Goal: Book appointment/travel/reservation

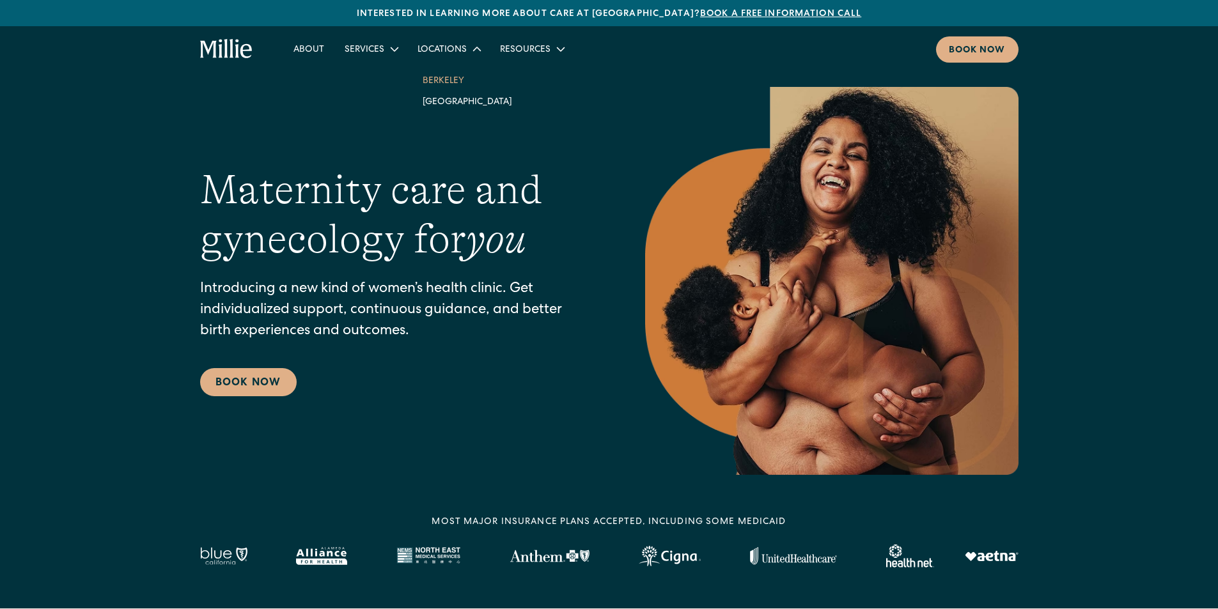
click at [439, 82] on link "Berkeley" at bounding box center [467, 80] width 110 height 21
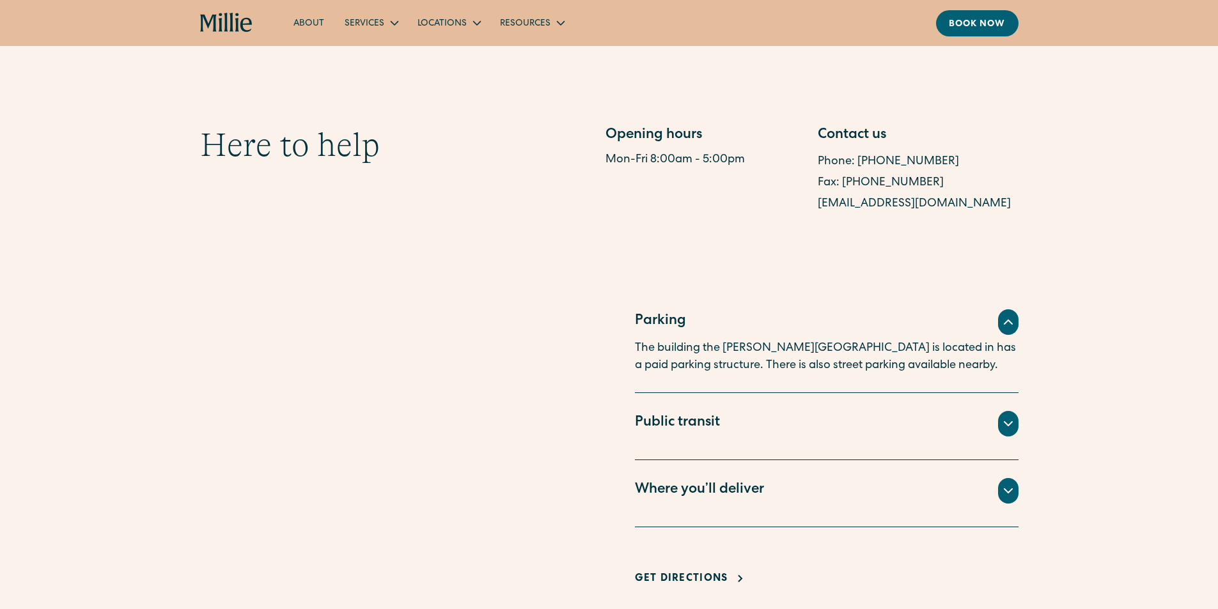
scroll to position [639, 0]
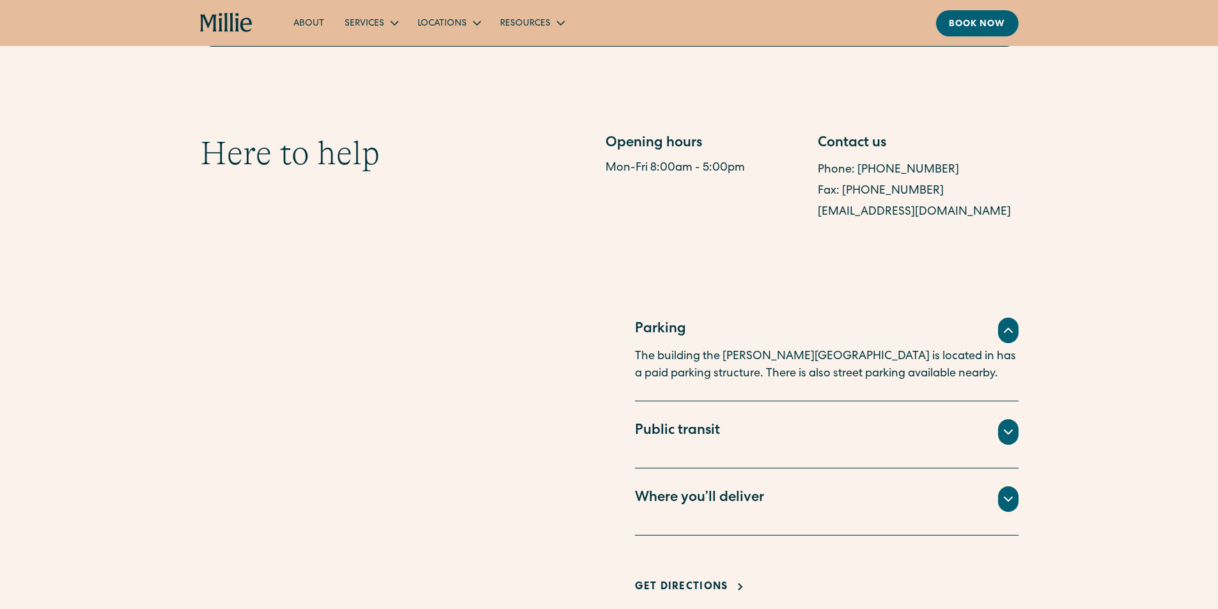
click at [806, 498] on div "Where you’ll deliver" at bounding box center [827, 500] width 384 height 26
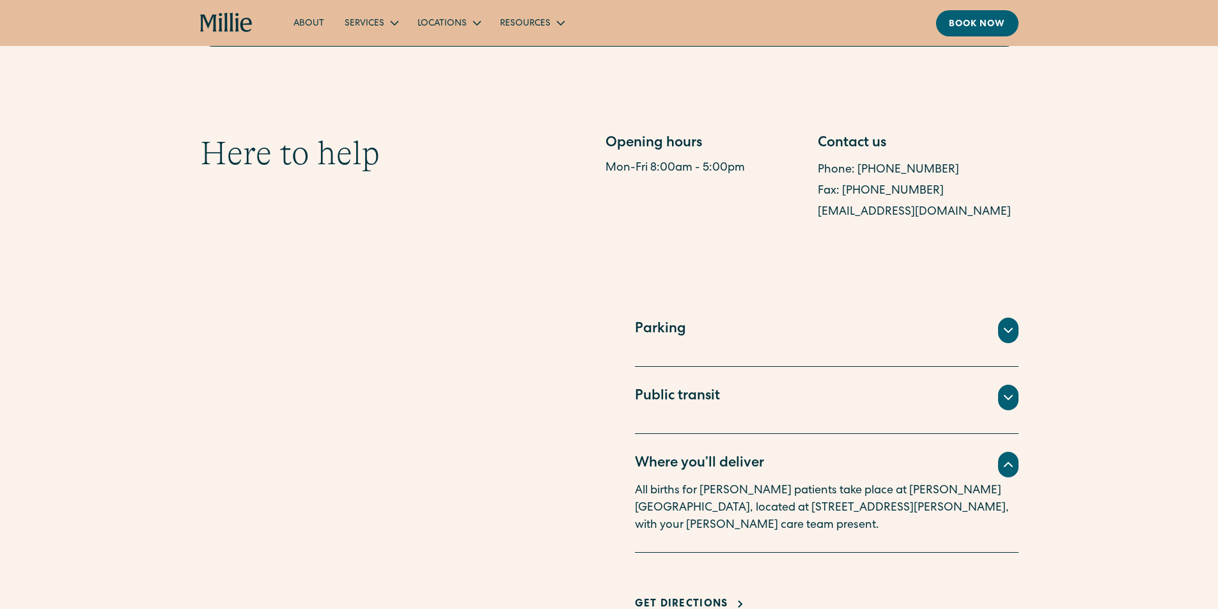
click at [776, 400] on div "Public transit" at bounding box center [827, 398] width 384 height 26
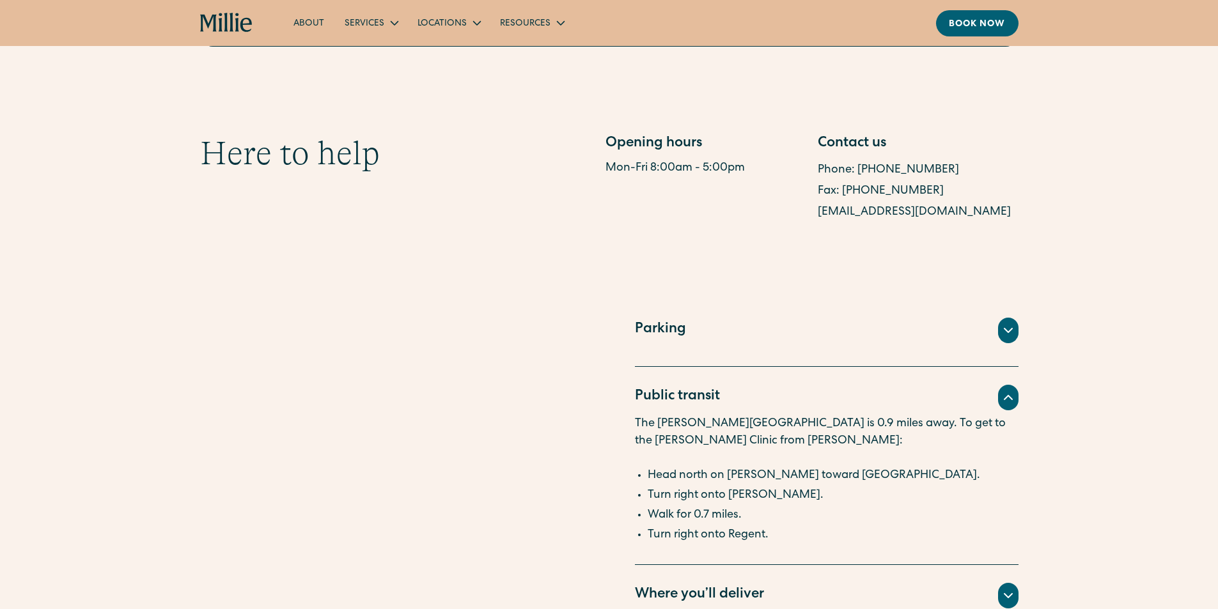
click at [776, 399] on div "Public transit" at bounding box center [827, 398] width 384 height 26
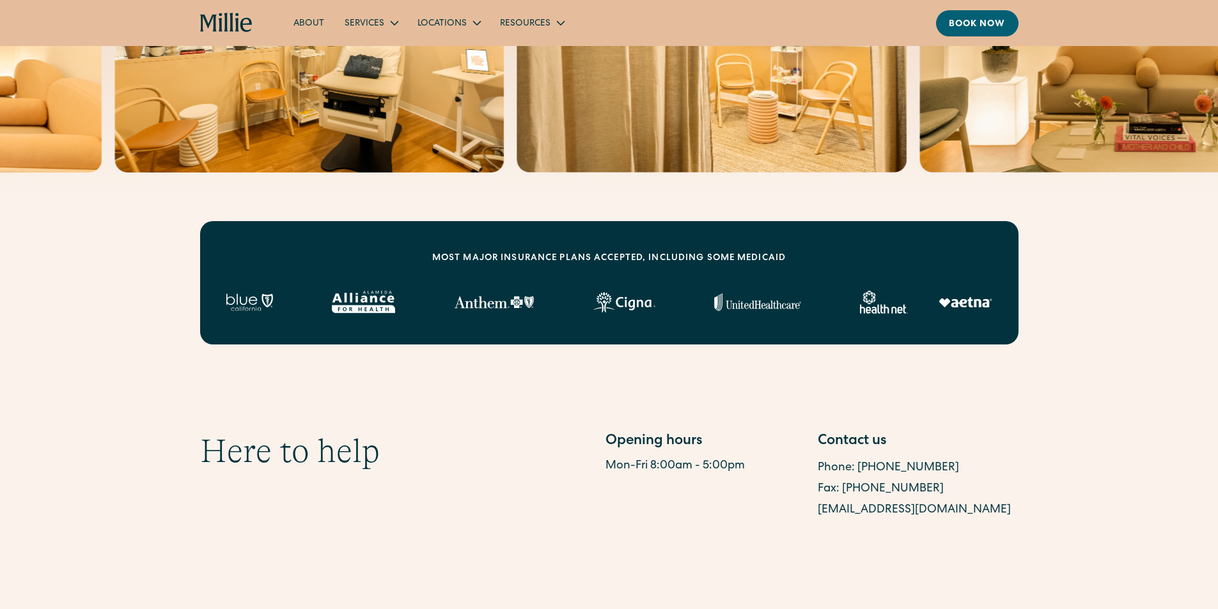
scroll to position [320, 0]
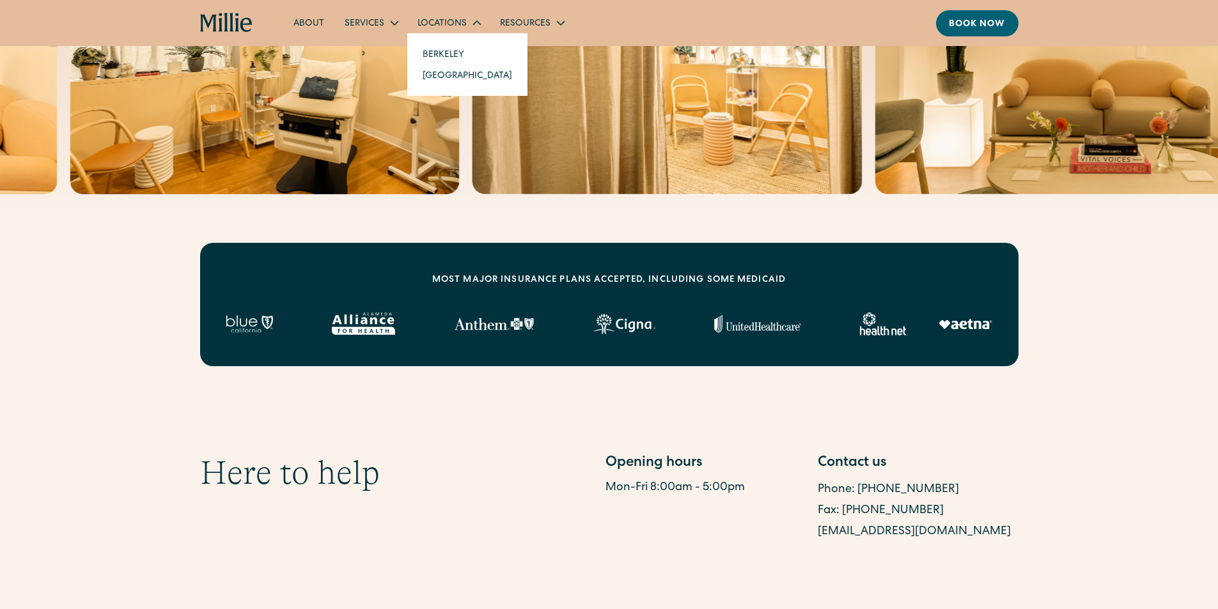
click at [450, 20] on div "Locations" at bounding box center [442, 23] width 49 height 13
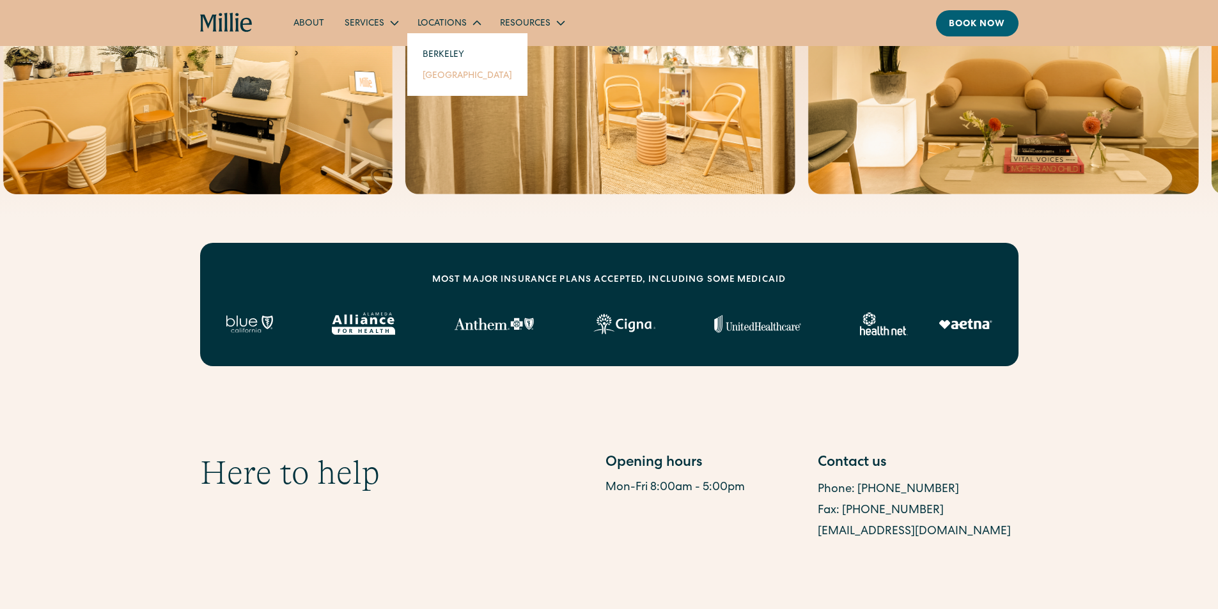
click at [432, 76] on link "[GEOGRAPHIC_DATA]" at bounding box center [467, 75] width 110 height 21
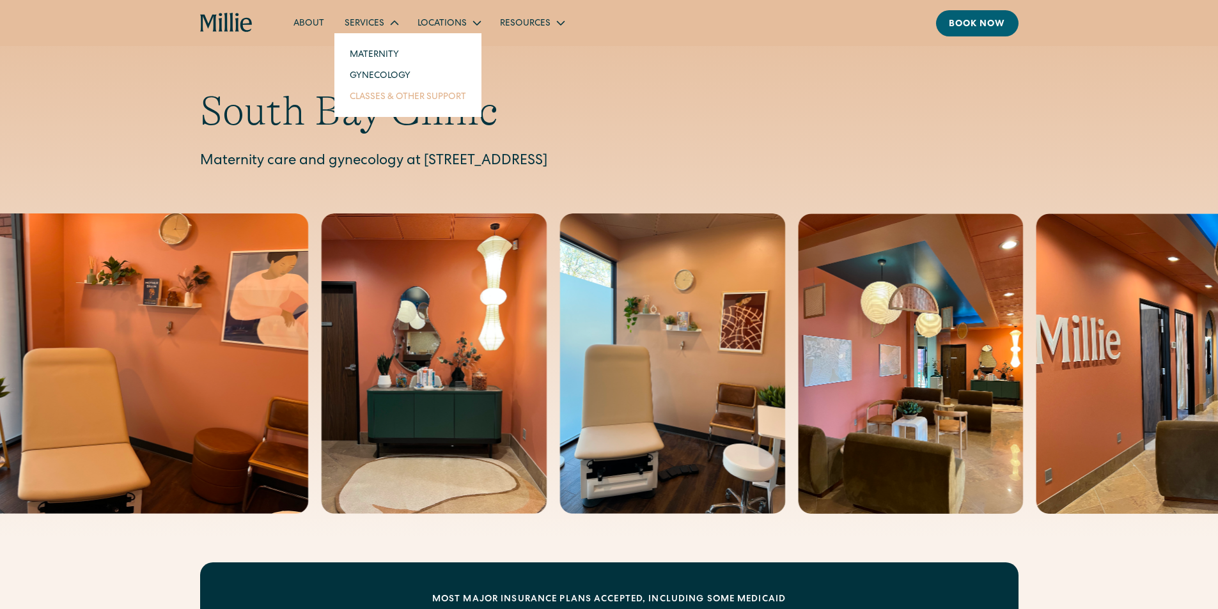
click at [373, 96] on link "Classes & Other Support" at bounding box center [408, 96] width 137 height 21
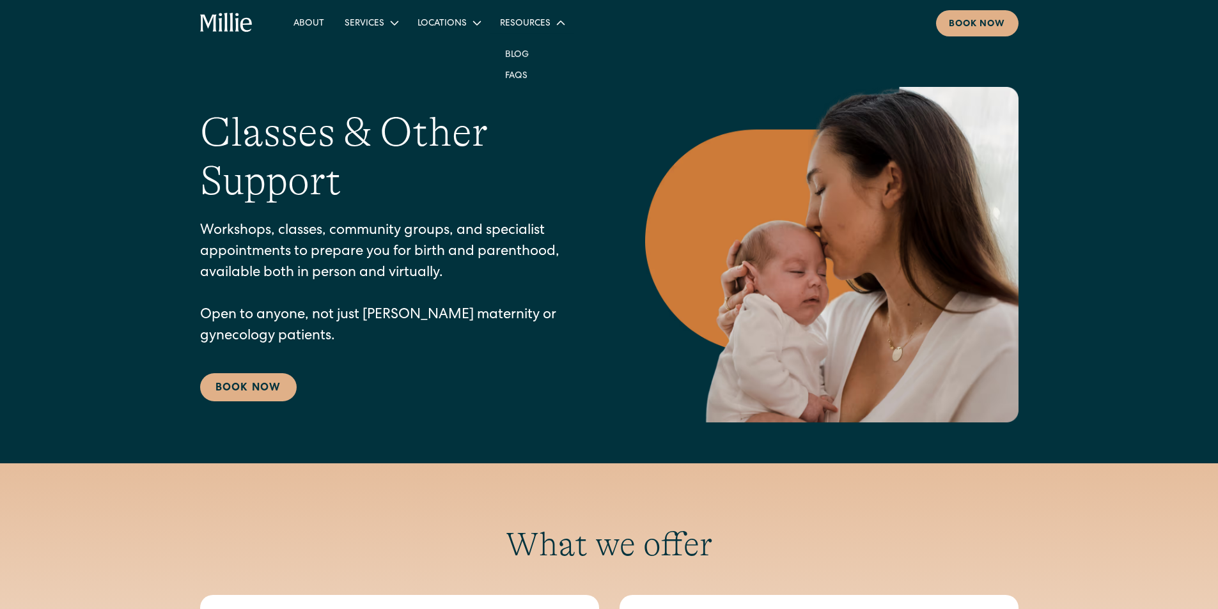
click at [518, 20] on div "Resources" at bounding box center [525, 23] width 51 height 13
click at [450, 24] on div "Locations" at bounding box center [442, 23] width 49 height 13
click at [372, 22] on div "Services" at bounding box center [365, 23] width 40 height 13
click at [370, 70] on link "Gynecology" at bounding box center [408, 75] width 137 height 21
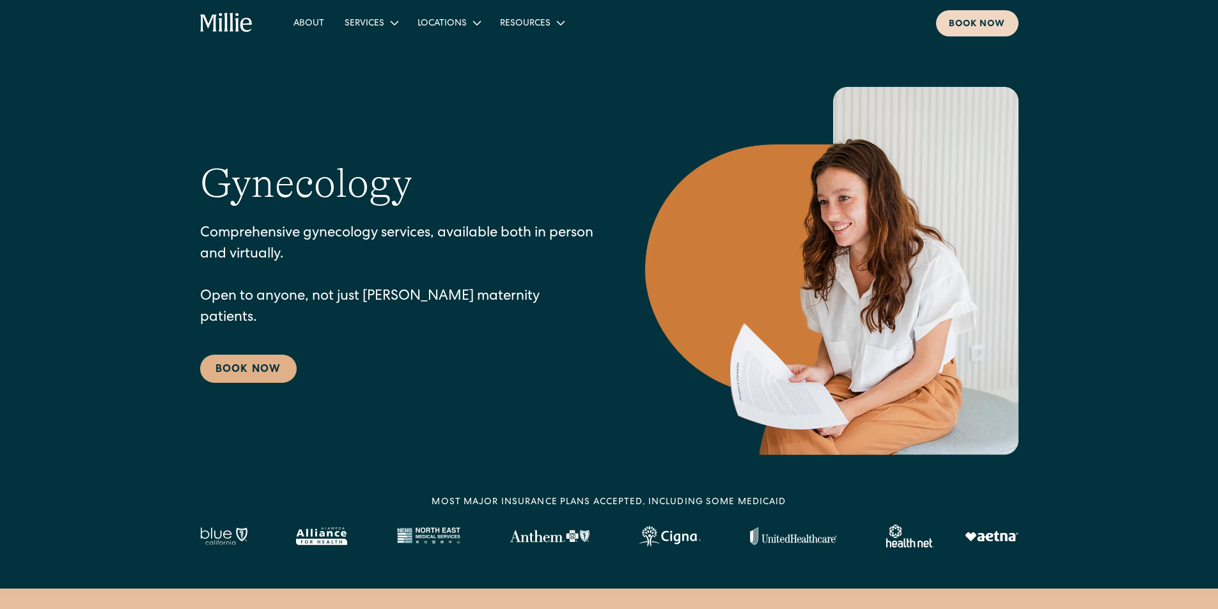
click at [952, 24] on div "Book now" at bounding box center [977, 24] width 57 height 13
click at [515, 51] on link "Blog" at bounding box center [517, 53] width 44 height 21
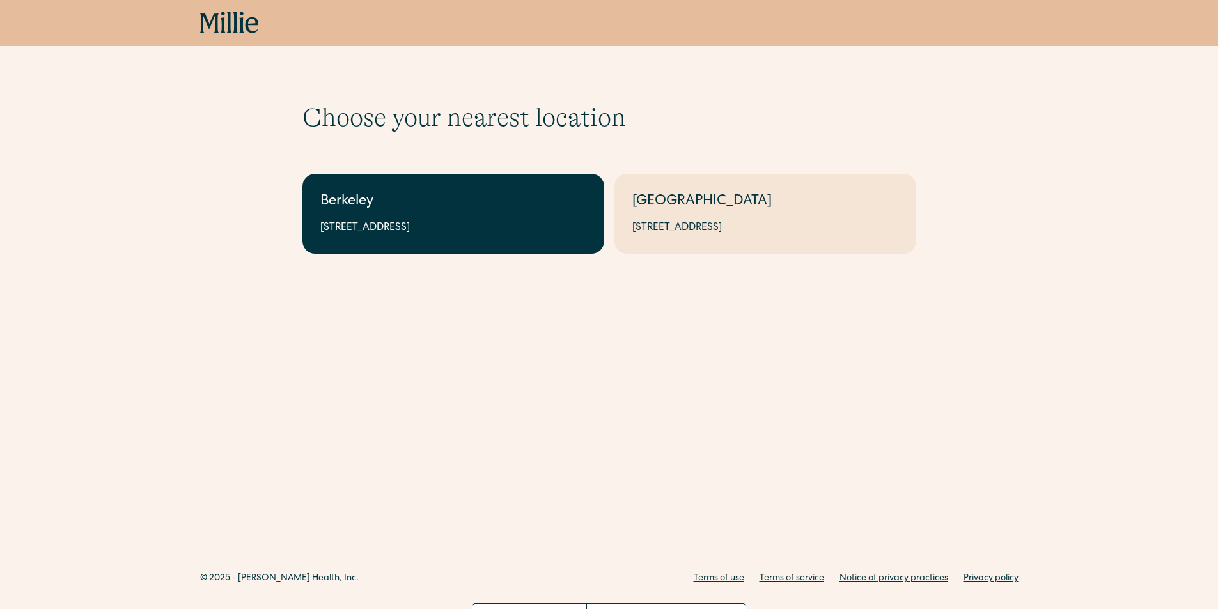
click at [521, 218] on link "Berkeley 2999 Regent St, Suite 524, Berkeley, CA 94705" at bounding box center [453, 214] width 302 height 80
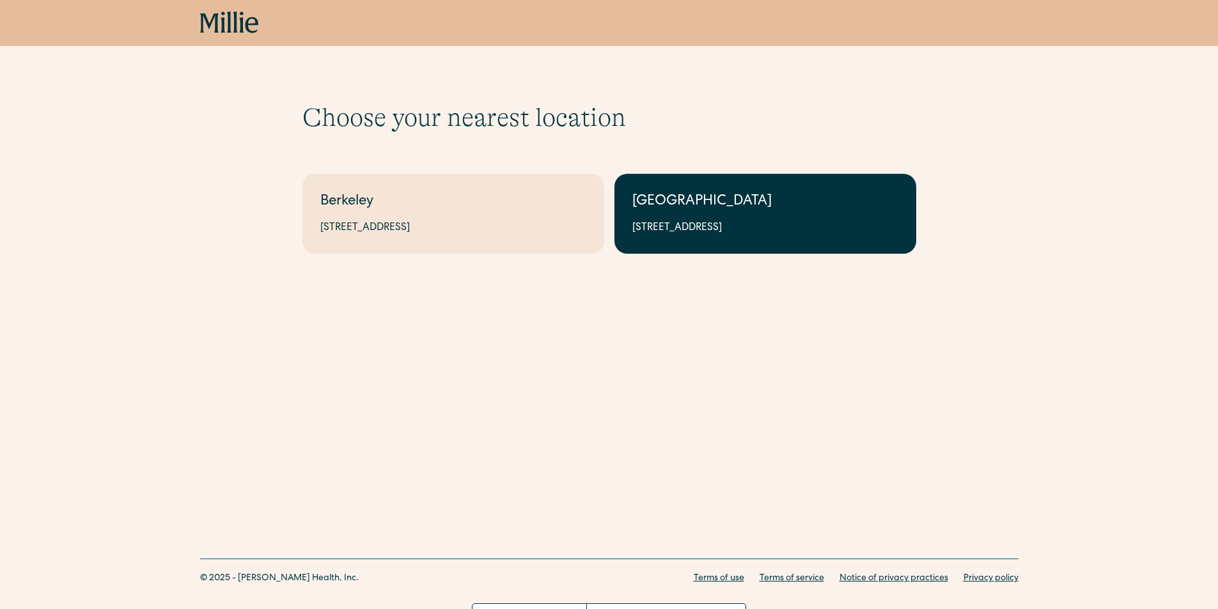
click at [744, 227] on div "1471 Saratoga Ave, Suite 101, San Jose, CA 95129" at bounding box center [765, 228] width 266 height 15
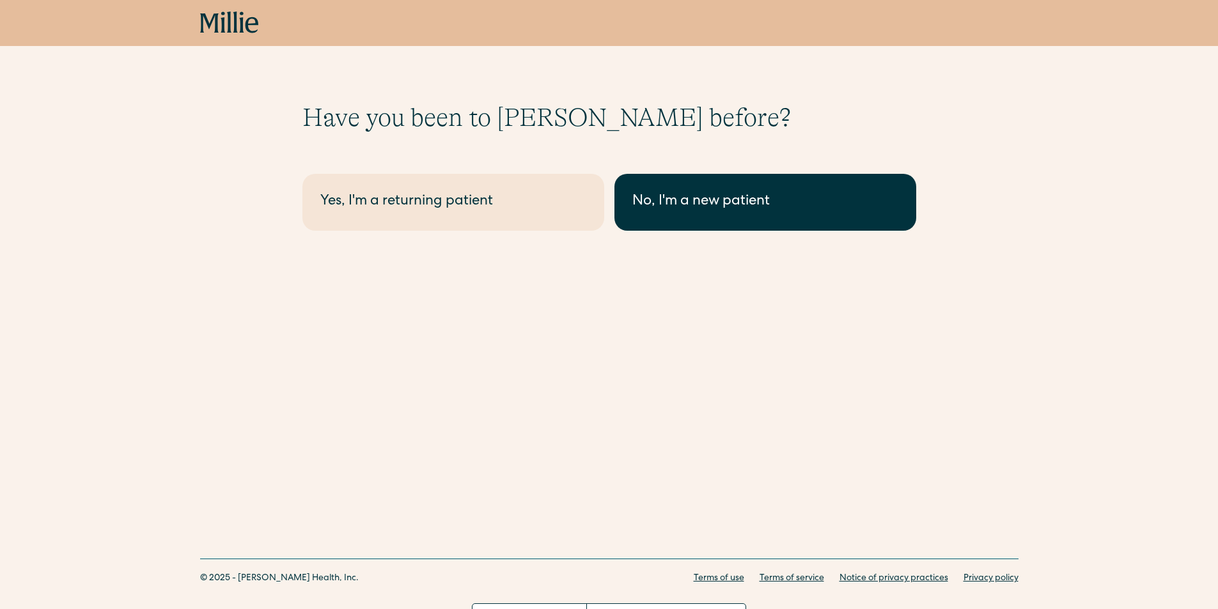
click at [629, 194] on link "No, I'm a new patient" at bounding box center [766, 202] width 302 height 57
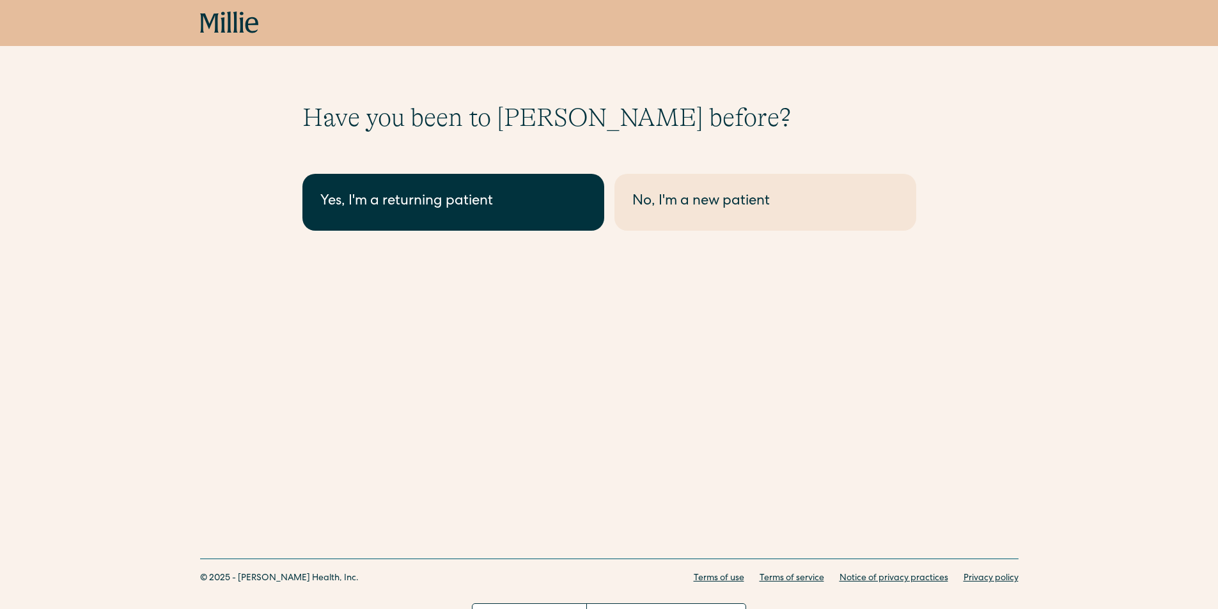
click at [435, 226] on link "Yes, I'm a returning patient" at bounding box center [453, 202] width 302 height 57
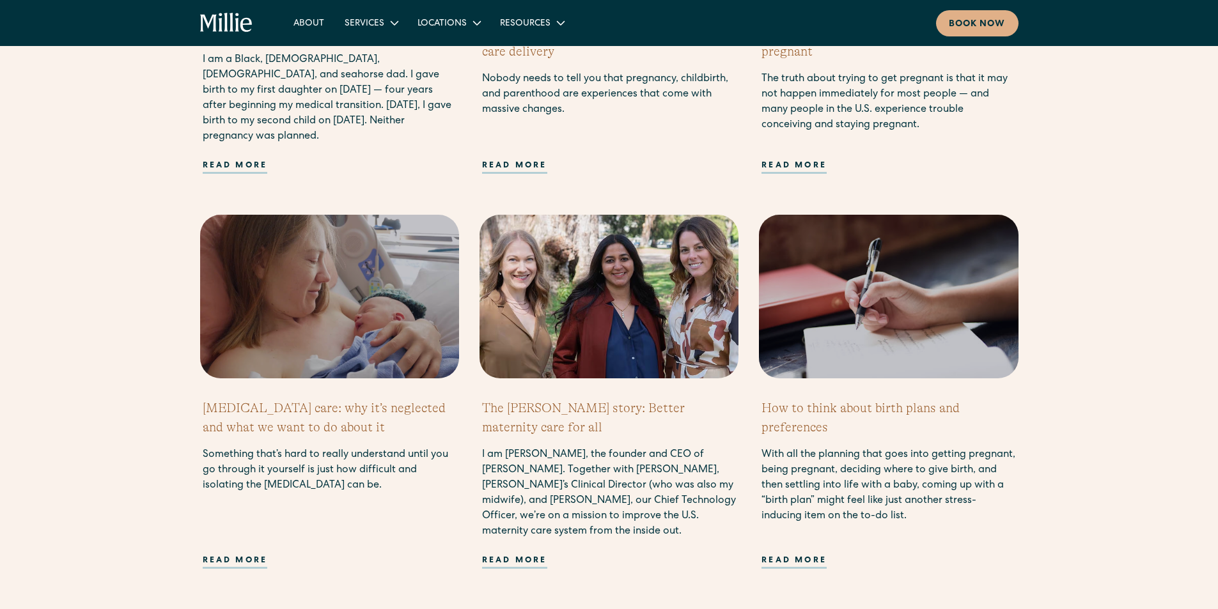
scroll to position [1151, 0]
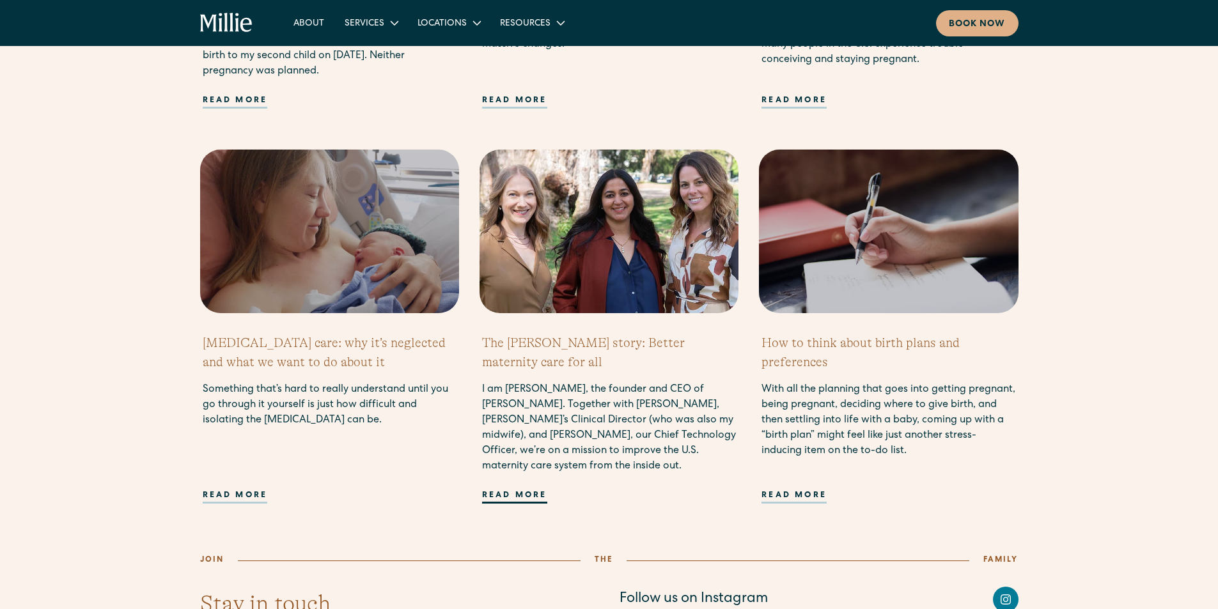
click at [524, 490] on div "Read more" at bounding box center [514, 497] width 65 height 14
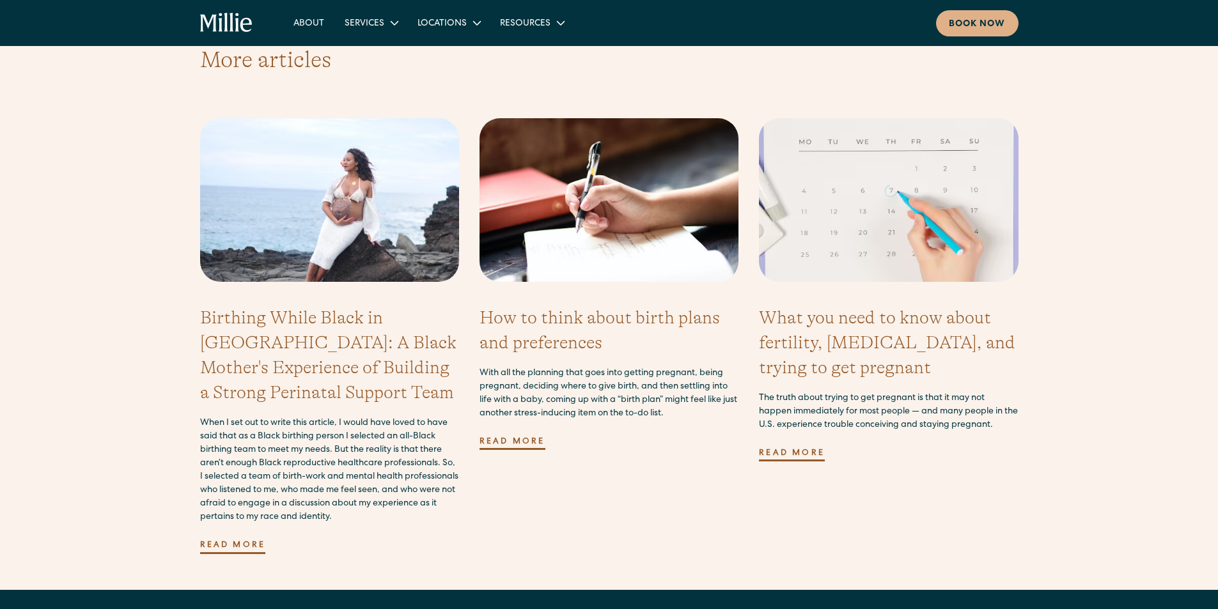
scroll to position [3517, 0]
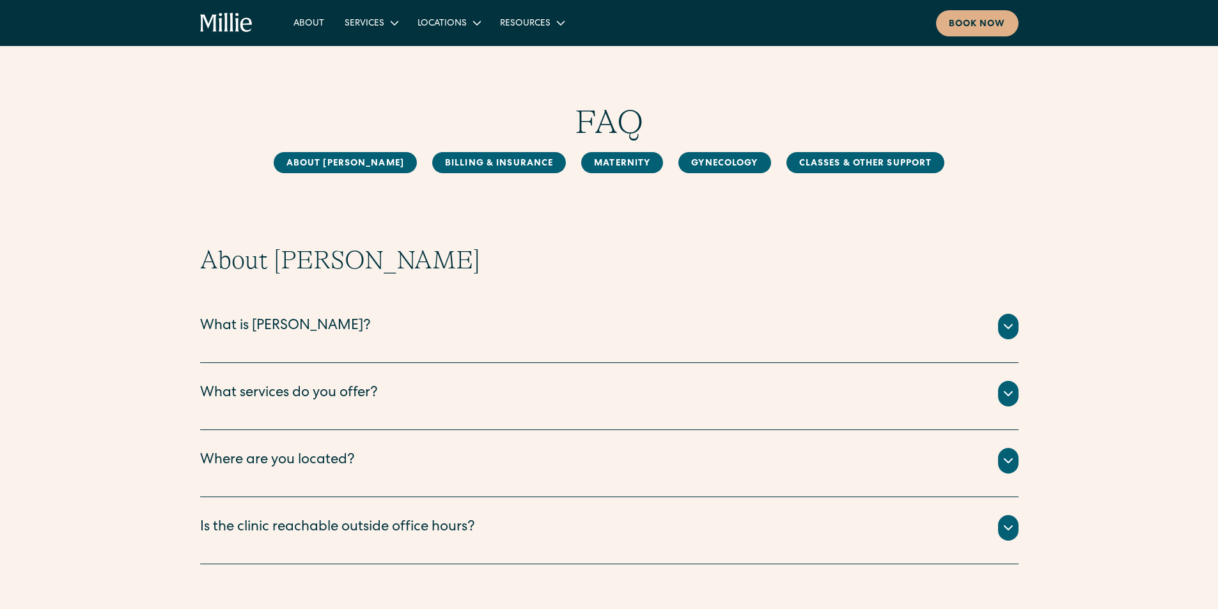
click at [218, 326] on div "What is [PERSON_NAME]?" at bounding box center [285, 327] width 171 height 21
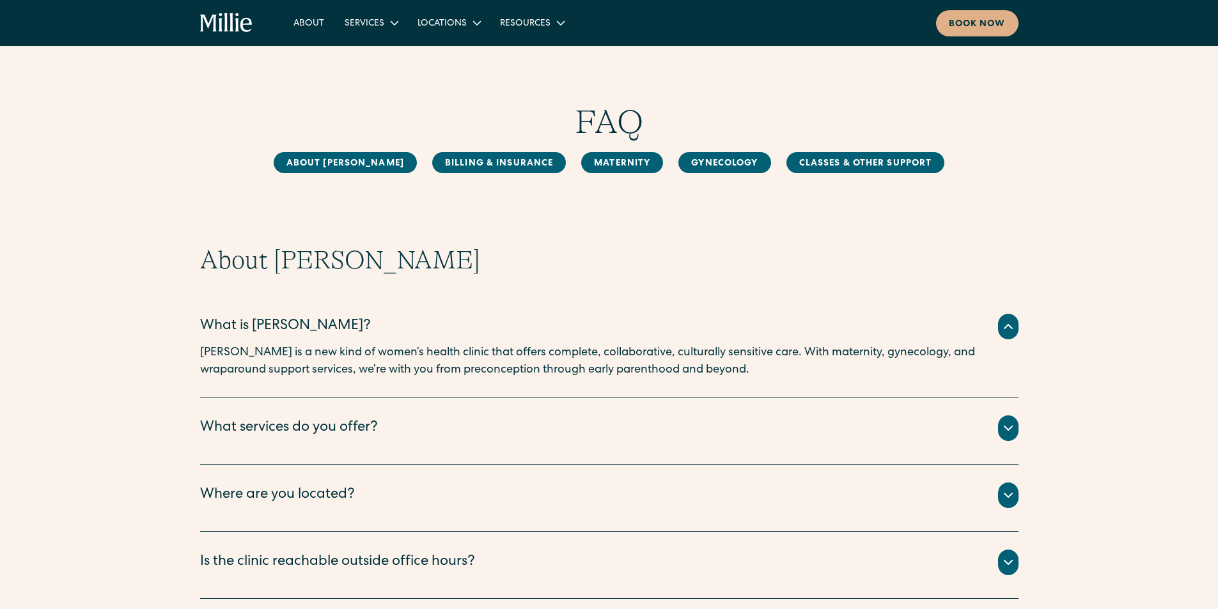
click at [218, 326] on div "What is [PERSON_NAME]?" at bounding box center [285, 327] width 171 height 21
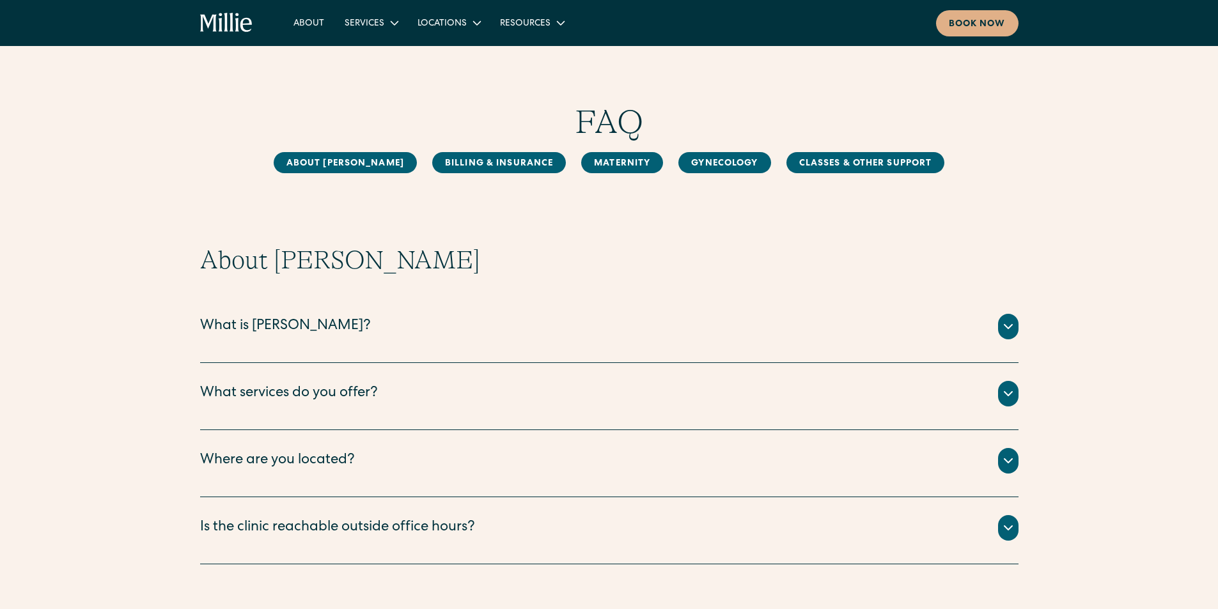
click at [336, 393] on div "What services do you offer?" at bounding box center [289, 394] width 178 height 21
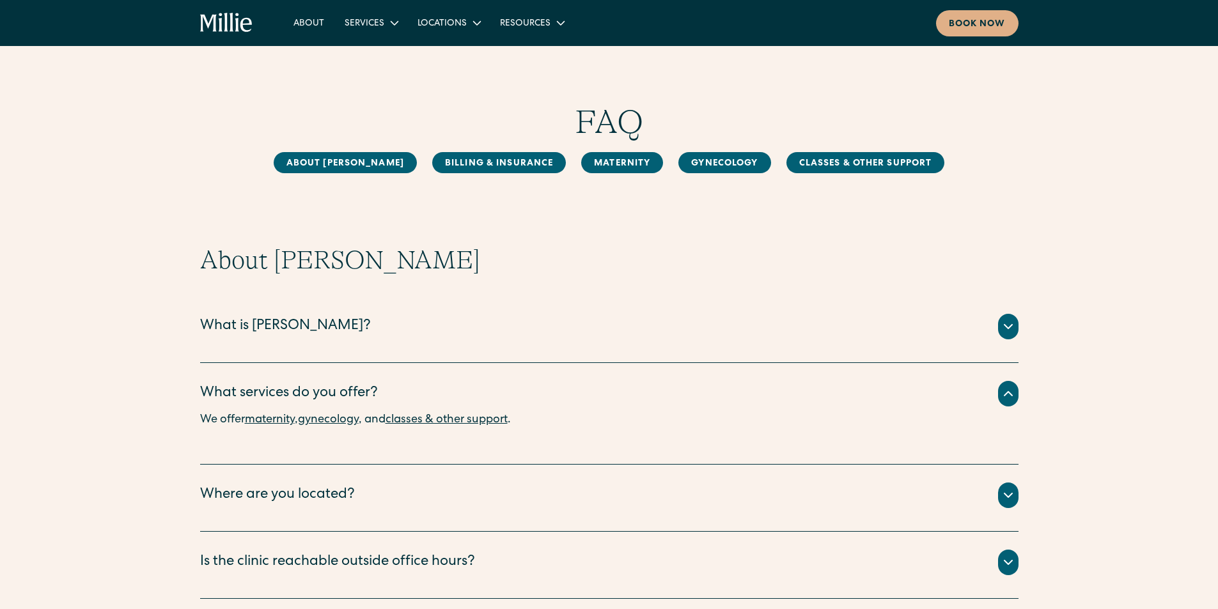
click at [336, 393] on div "What services do you offer?" at bounding box center [289, 394] width 178 height 21
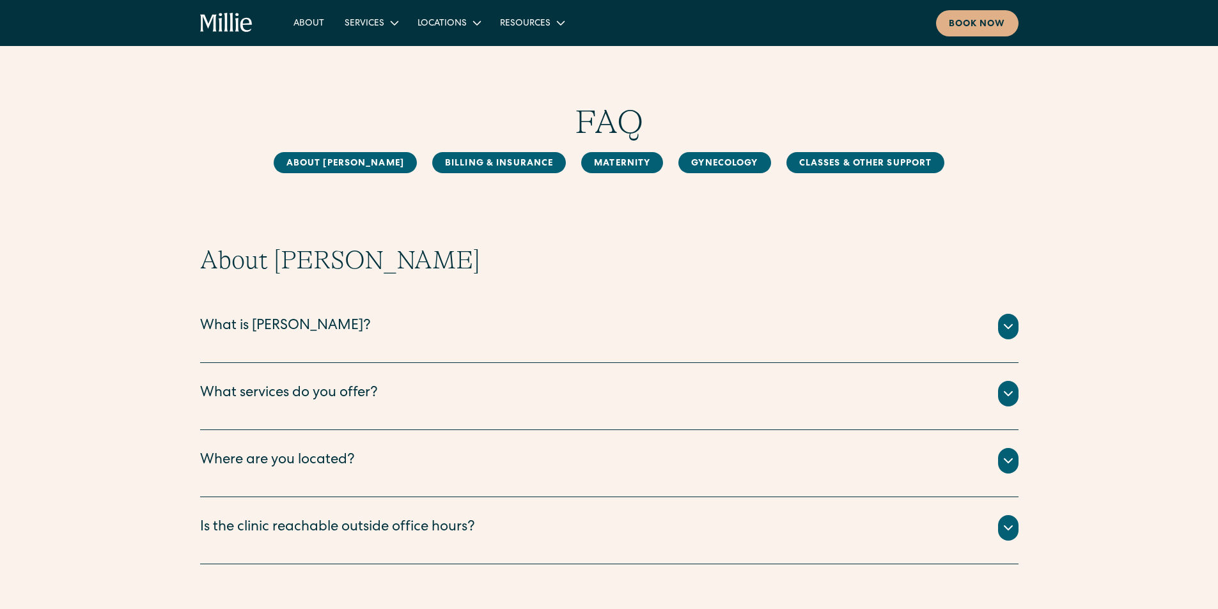
click at [318, 467] on div "Where are you located?" at bounding box center [277, 461] width 155 height 21
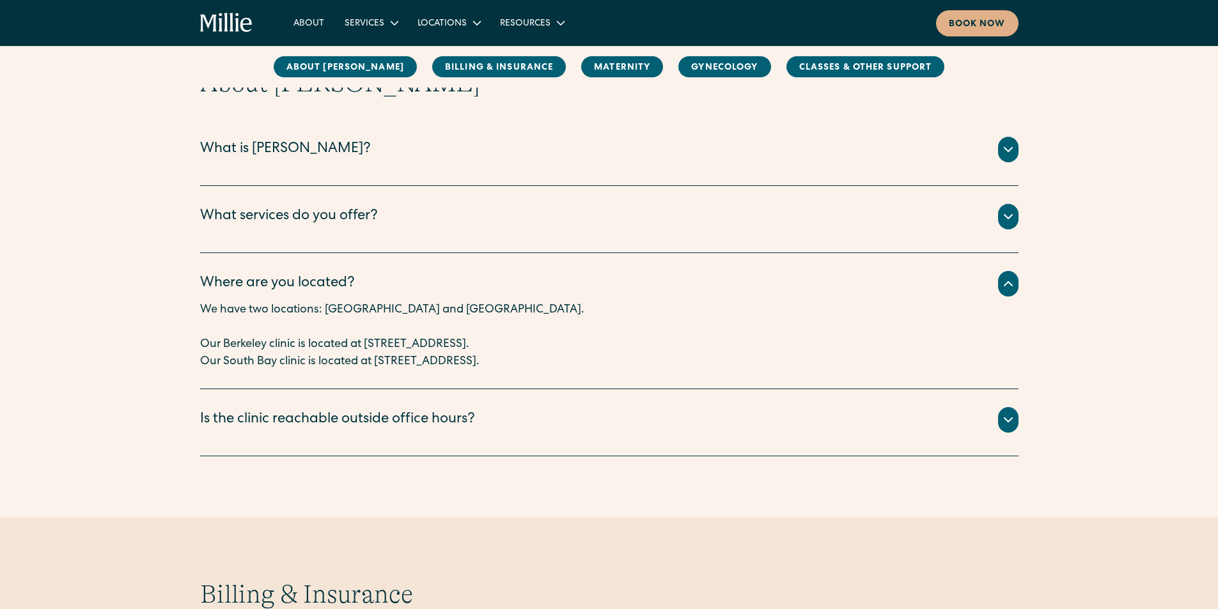
scroll to position [192, 0]
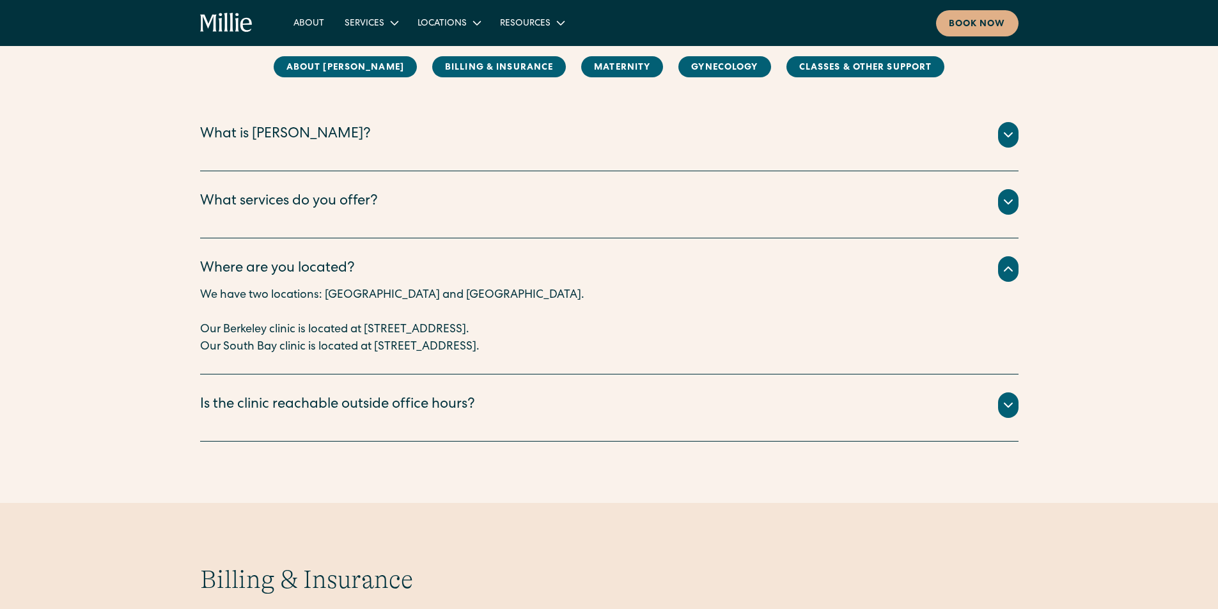
click at [349, 408] on div "Is the clinic reachable outside office hours?" at bounding box center [337, 405] width 275 height 21
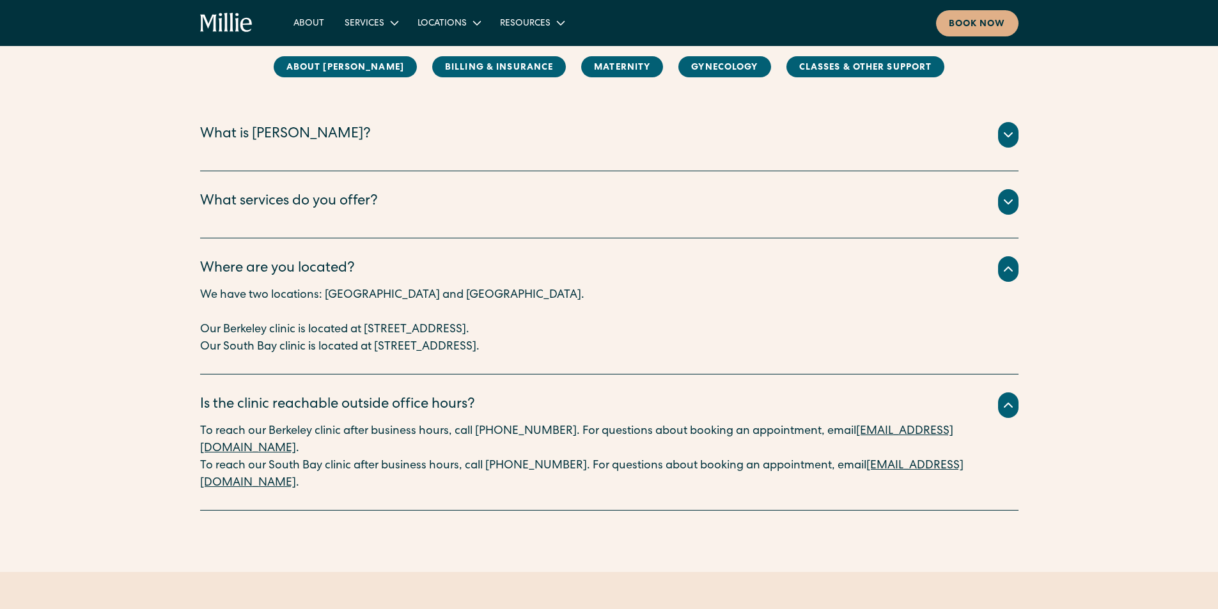
scroll to position [0, 0]
